Goal: Information Seeking & Learning: Learn about a topic

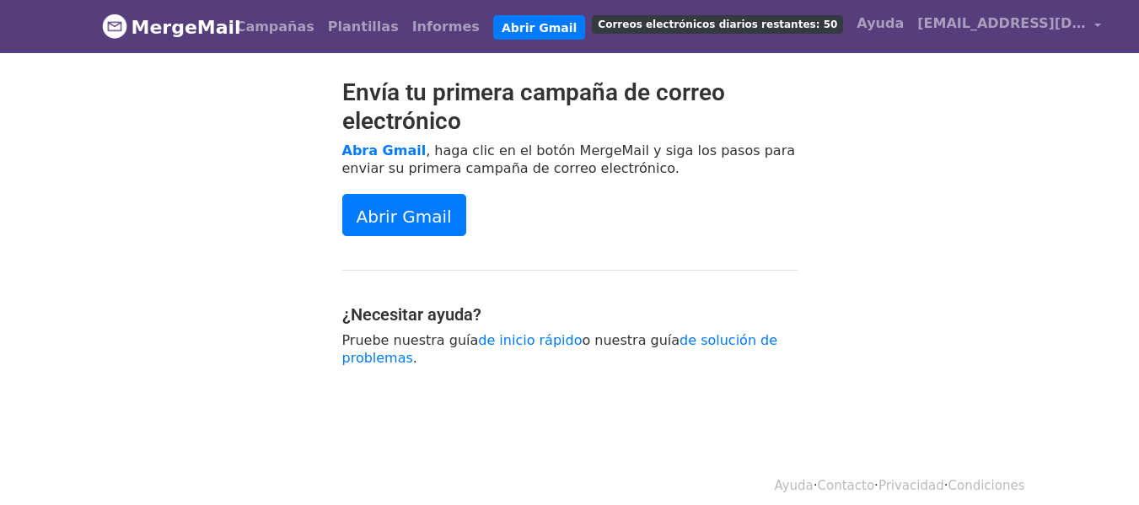
click at [747, 25] on font "Correos electrónicos diarios restantes: 50" at bounding box center [717, 25] width 239 height 12
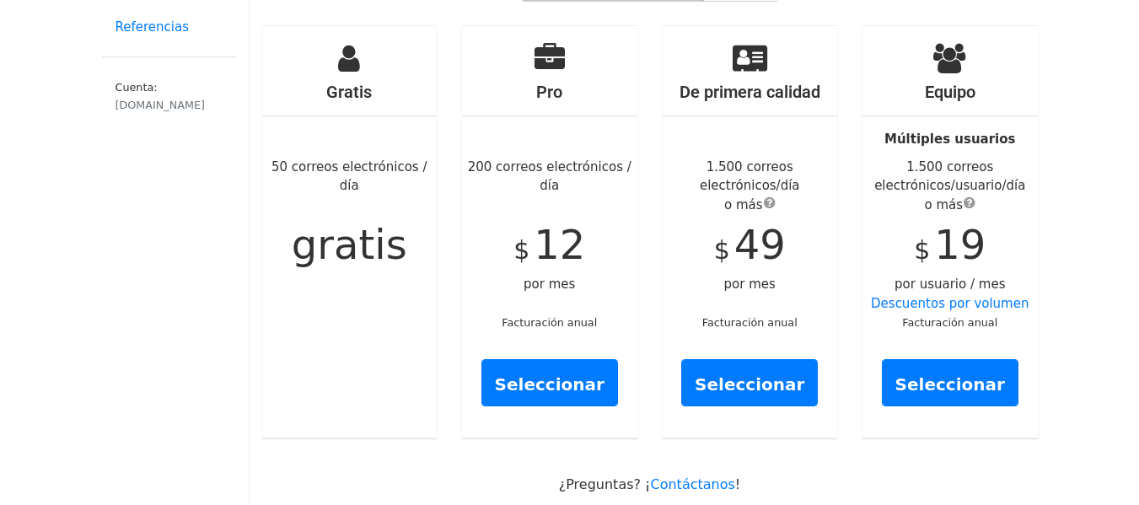
scroll to position [84, 0]
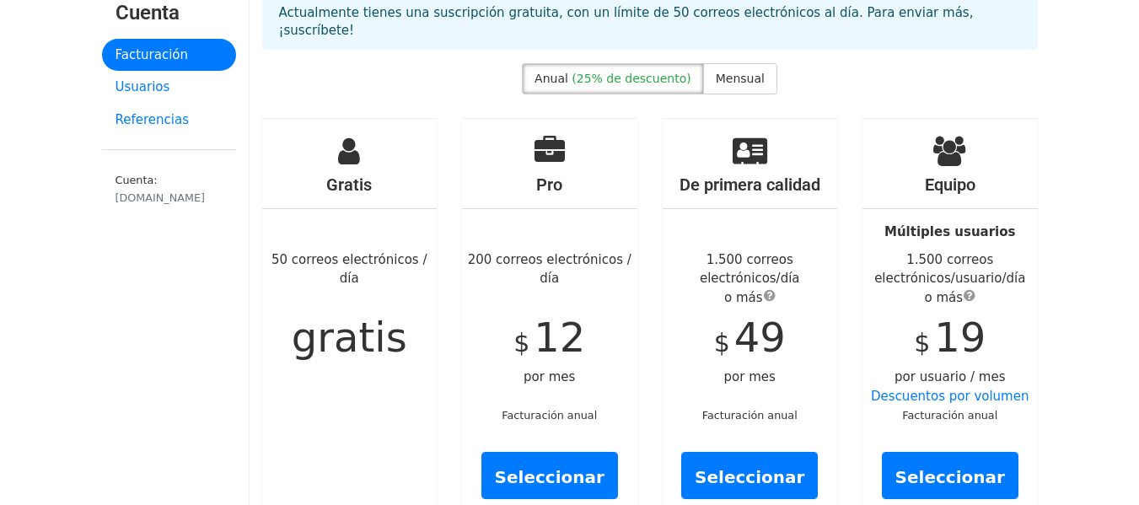
click at [539, 144] on icon at bounding box center [550, 151] width 30 height 30
click at [388, 143] on div "Gratis 50 correos electrónicos / día gratis" at bounding box center [349, 325] width 175 height 412
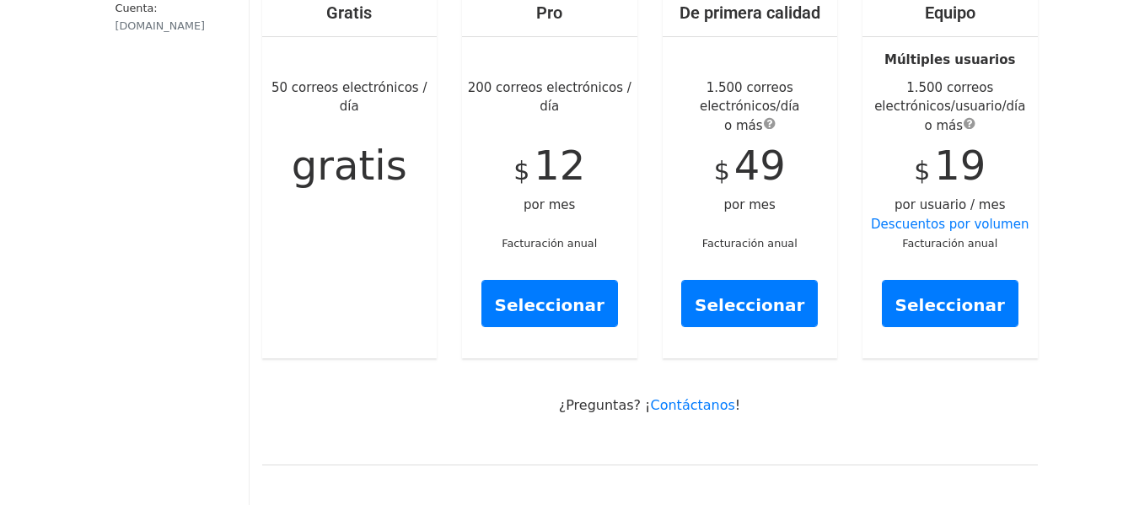
scroll to position [0, 0]
